Goal: Check status: Check status

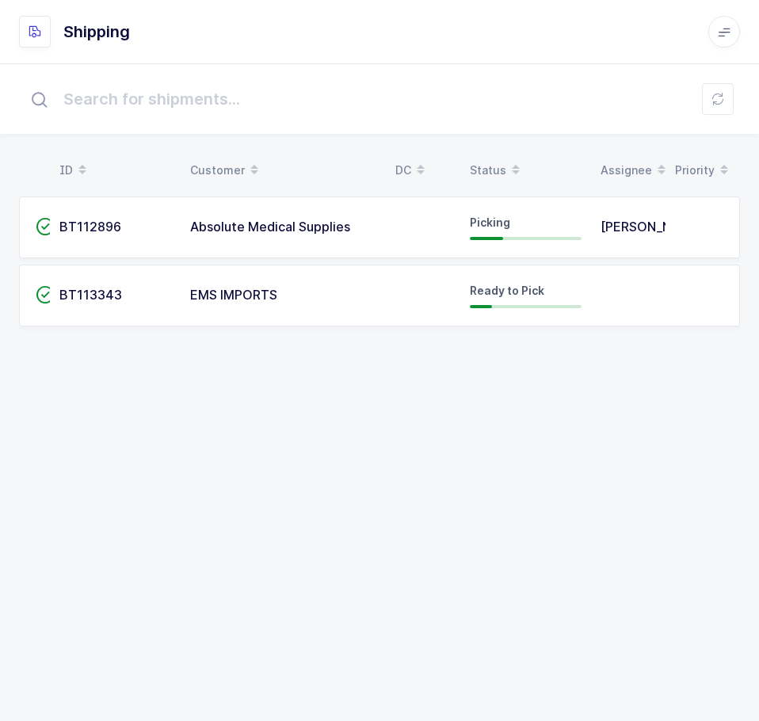
click at [248, 311] on td "EMS IMPORTS" at bounding box center [283, 296] width 205 height 62
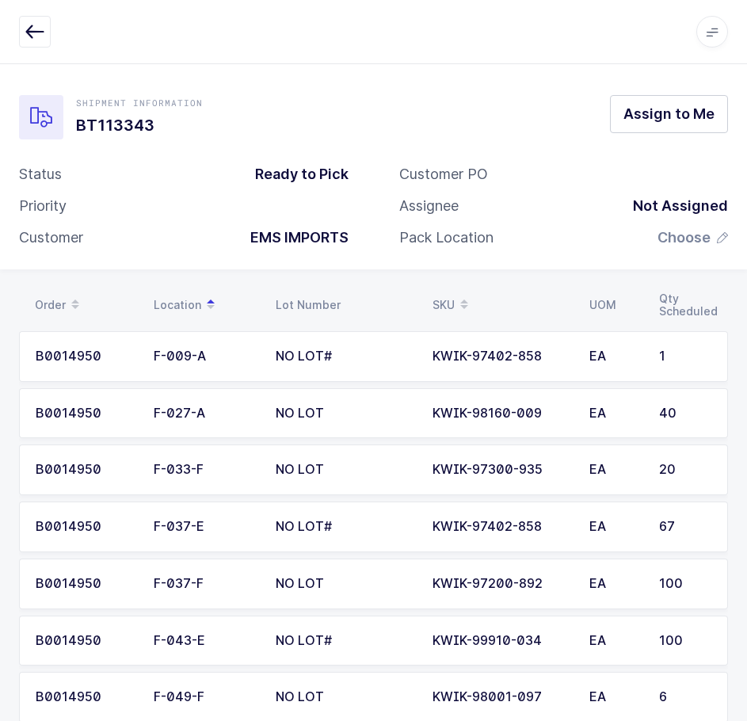
click at [30, 20] on button "button" at bounding box center [35, 32] width 32 height 32
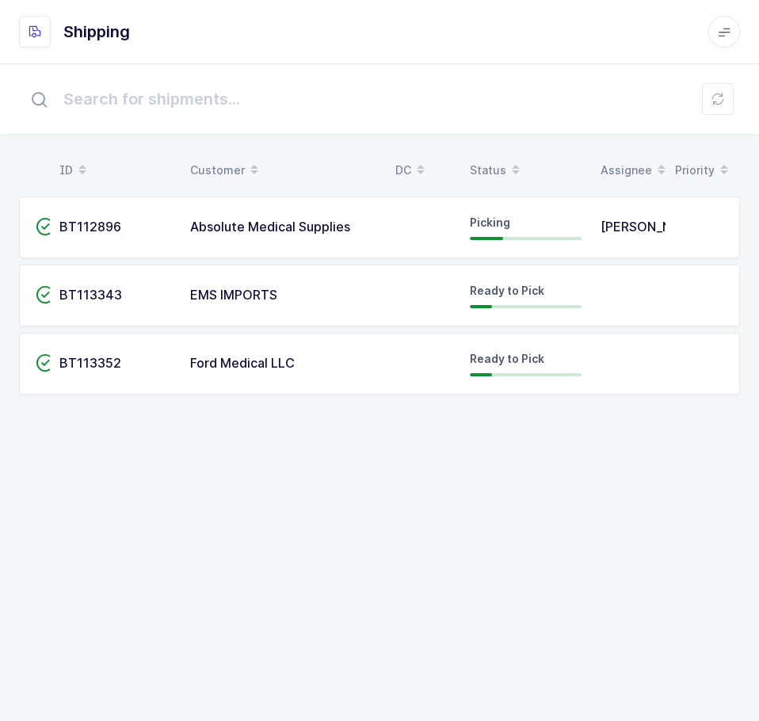
click at [372, 385] on td "Ford Medical LLC" at bounding box center [283, 364] width 205 height 62
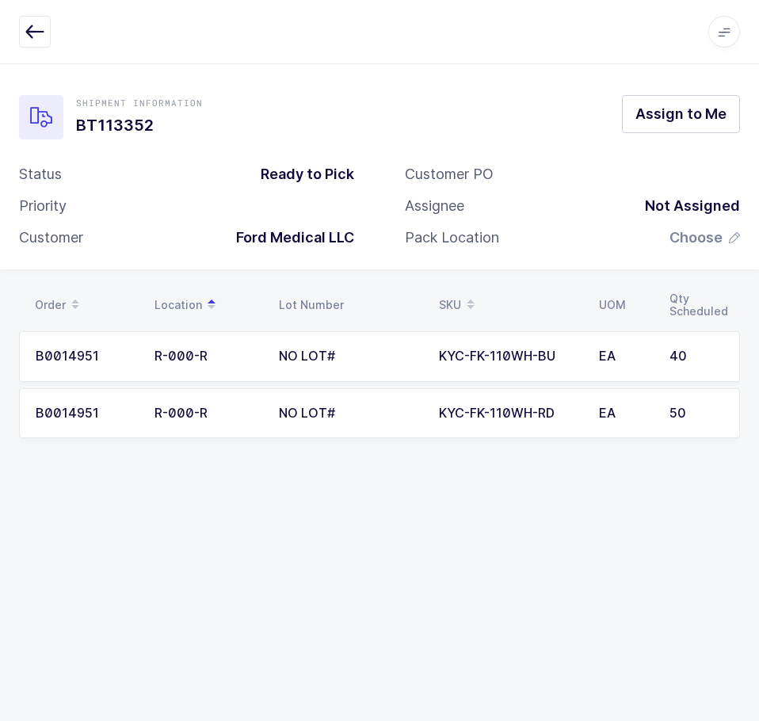
click at [27, 20] on button "button" at bounding box center [35, 32] width 32 height 32
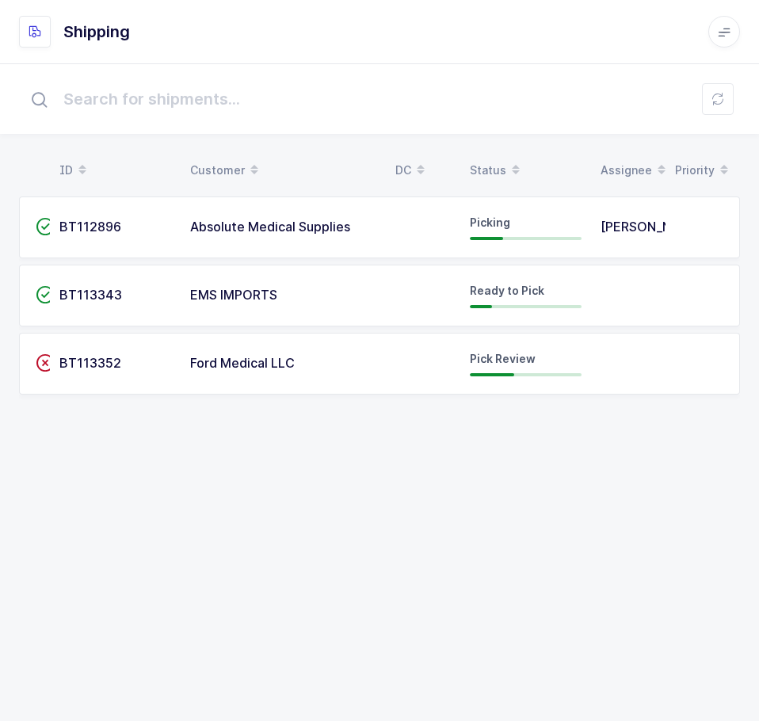
click at [431, 447] on div "ID Customer DC Status Assignee Priority  BT112896 Absolute Medical Supplies Pi…" at bounding box center [379, 392] width 759 height 658
click at [148, 364] on div "BT113352" at bounding box center [115, 364] width 112 height 14
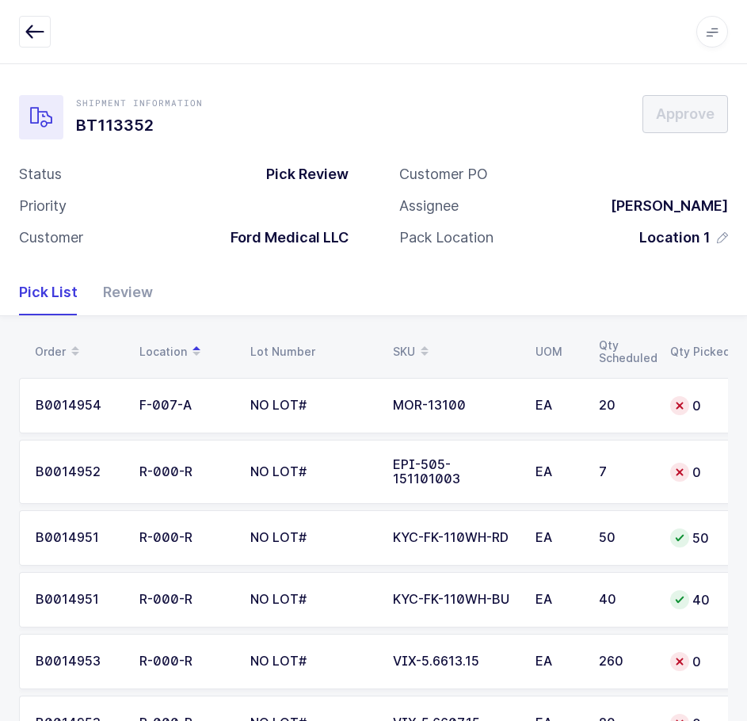
click at [106, 294] on div "Review" at bounding box center [121, 292] width 63 height 46
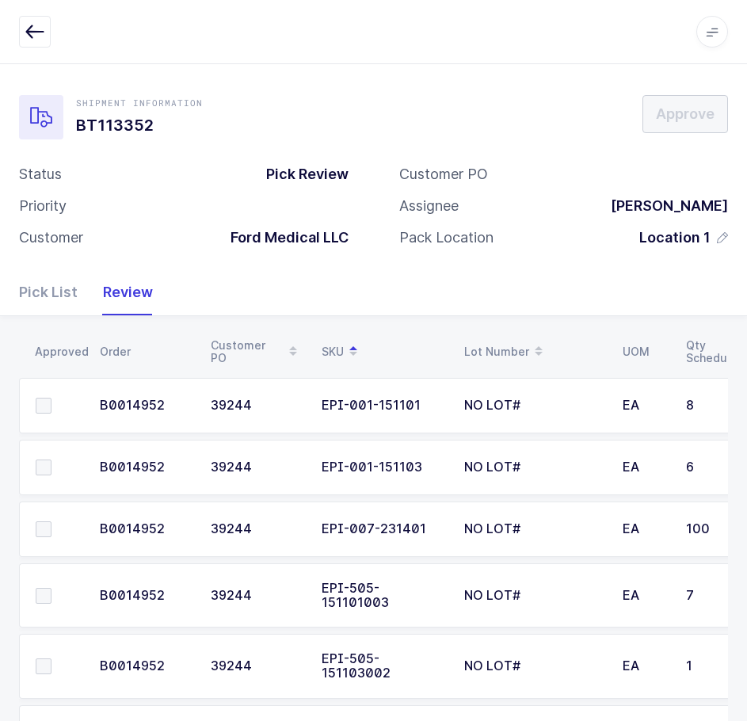
click at [31, 286] on div "Pick List" at bounding box center [54, 292] width 71 height 46
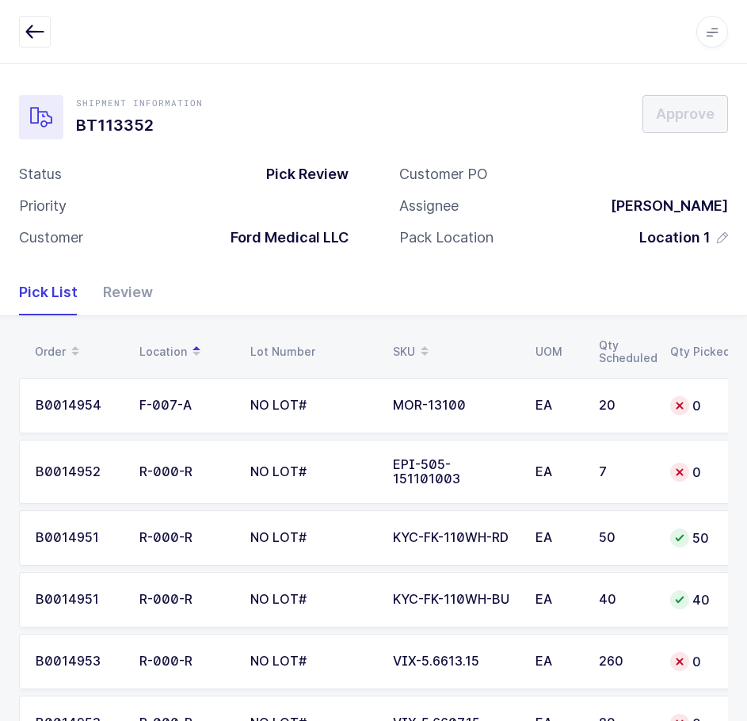
click at [176, 165] on div "Status Pick Review" at bounding box center [184, 174] width 330 height 19
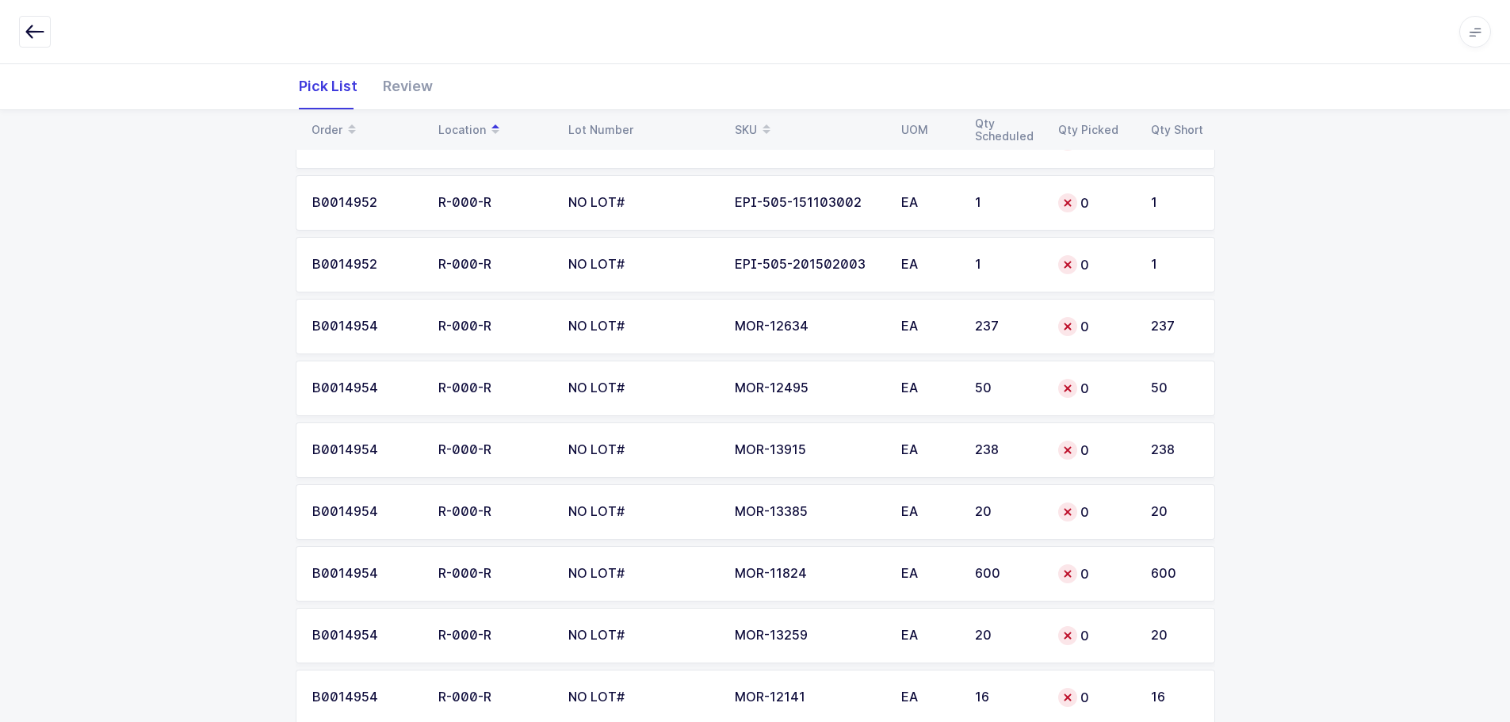
scroll to position [986, 0]
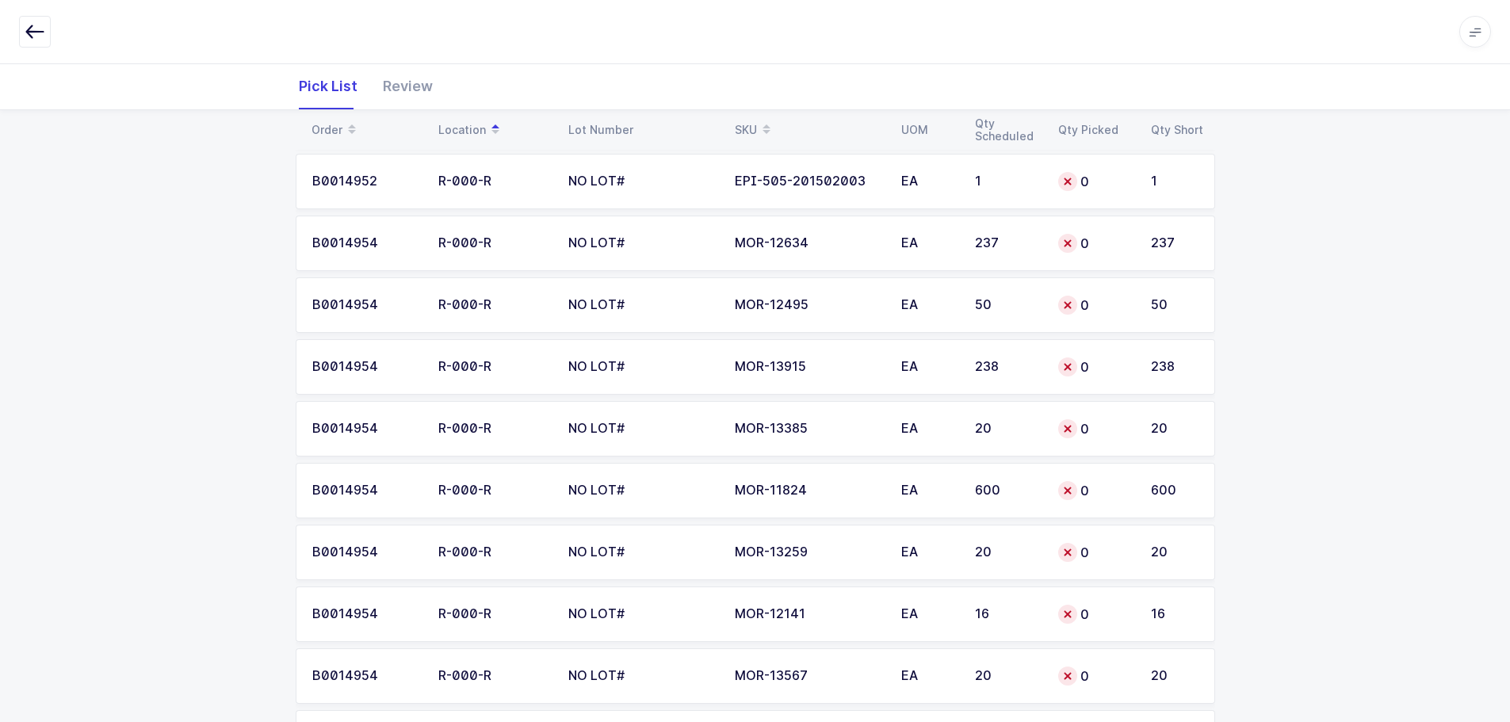
scroll to position [986, 0]
